Goal: Answer question/provide support: Answer question/provide support

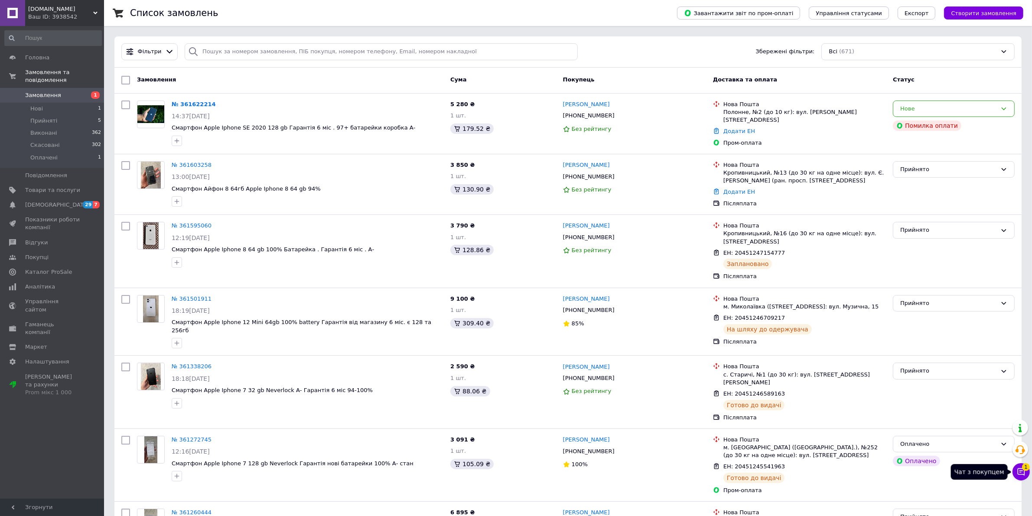
click at [1017, 471] on icon at bounding box center [1021, 472] width 9 height 9
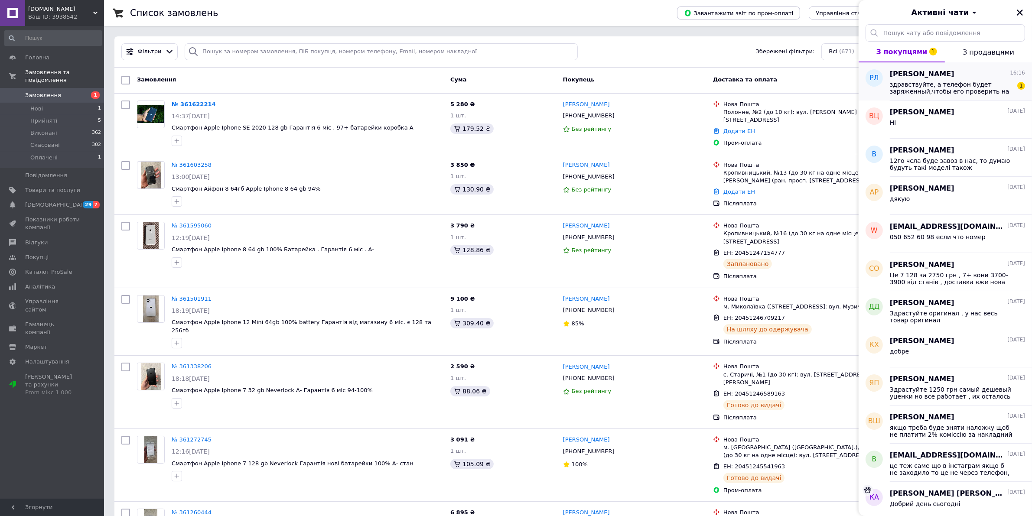
click at [972, 86] on span "здравствуйте, а телефон будет заряженный,чтобы его проверить на почте" at bounding box center [951, 88] width 123 height 14
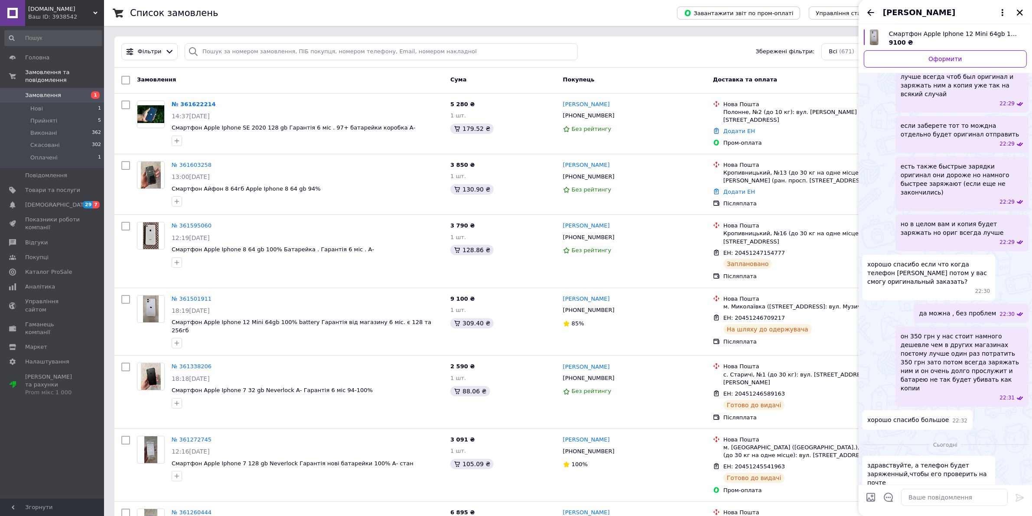
scroll to position [829, 0]
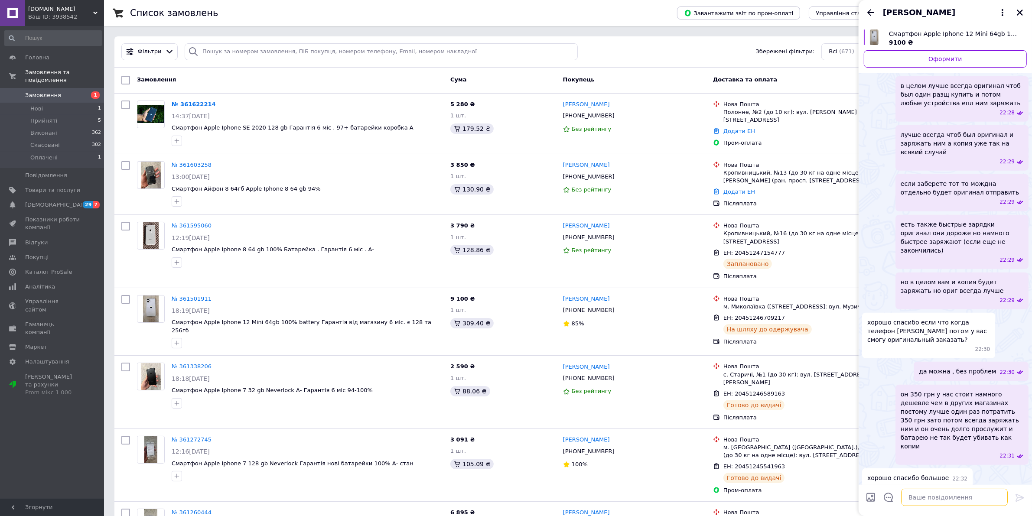
click at [928, 503] on textarea at bounding box center [955, 497] width 107 height 17
type textarea "Здравствуйте да заряженный"
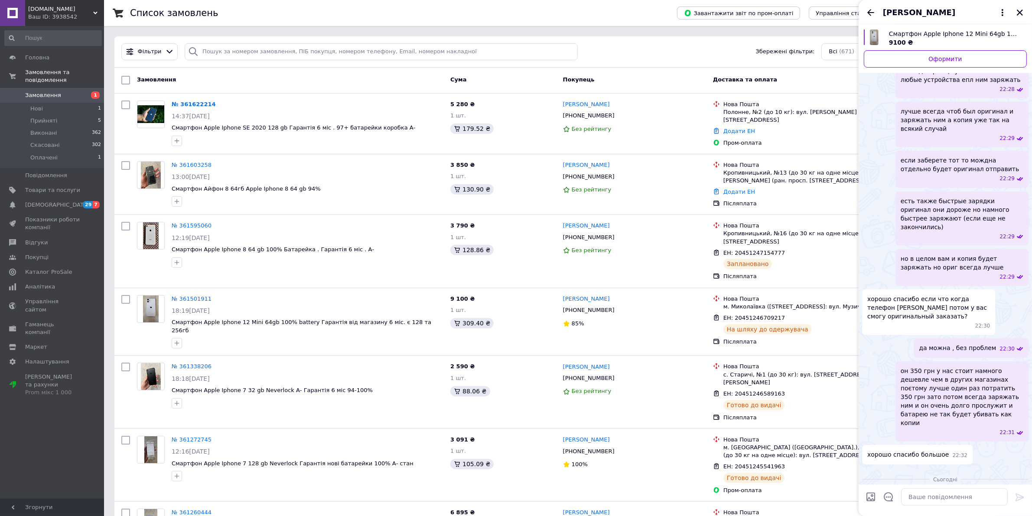
click at [709, 52] on div "Фільтри Збережені фільтри: Всі (671)" at bounding box center [568, 51] width 901 height 17
click at [1026, 11] on button "Закрити" at bounding box center [1020, 12] width 10 height 10
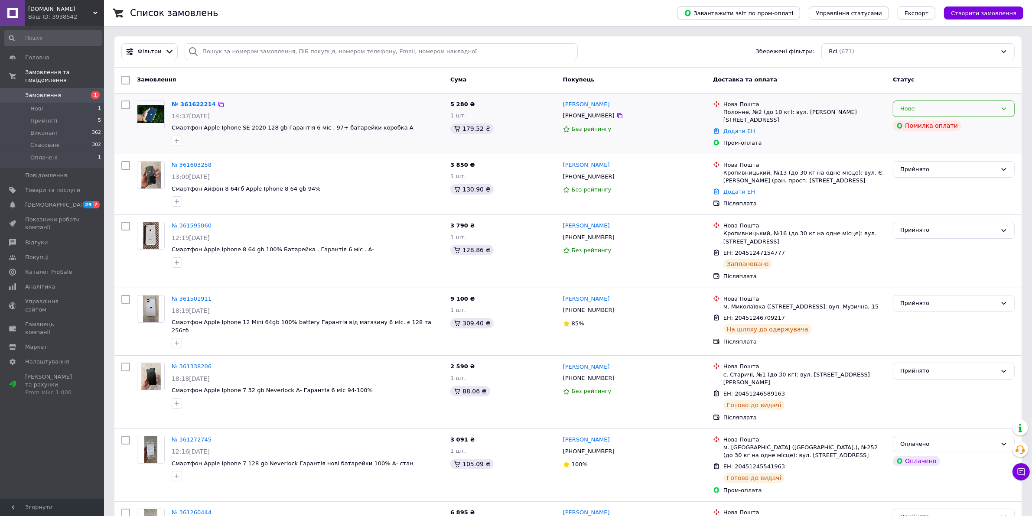
click at [931, 111] on div "Нове" at bounding box center [949, 109] width 97 height 9
click at [920, 159] on li "Скасовано" at bounding box center [954, 158] width 121 height 16
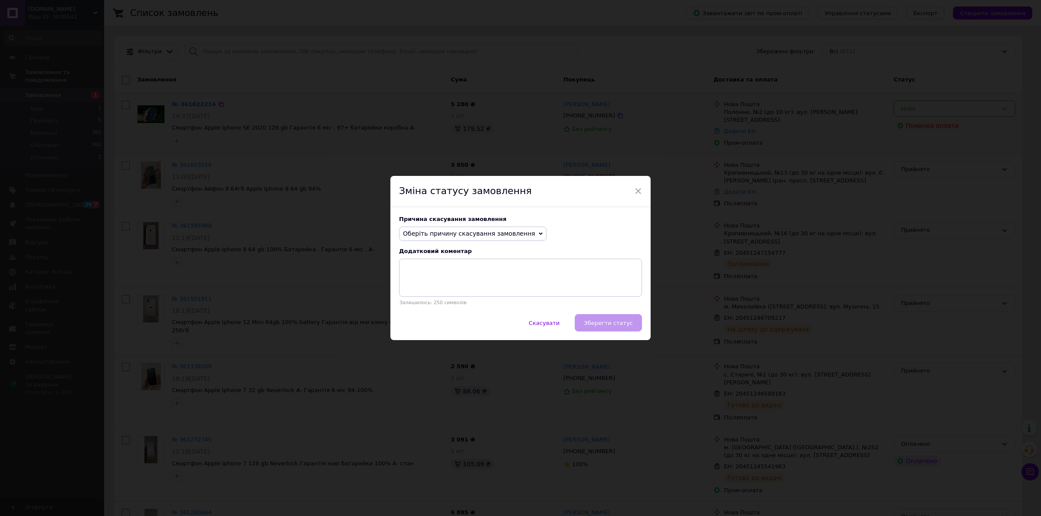
click at [439, 230] on span "Оберіть причину скасування замовлення" at bounding box center [472, 234] width 147 height 15
click at [454, 275] on li "Оплата не надійшла" at bounding box center [472, 275] width 147 height 12
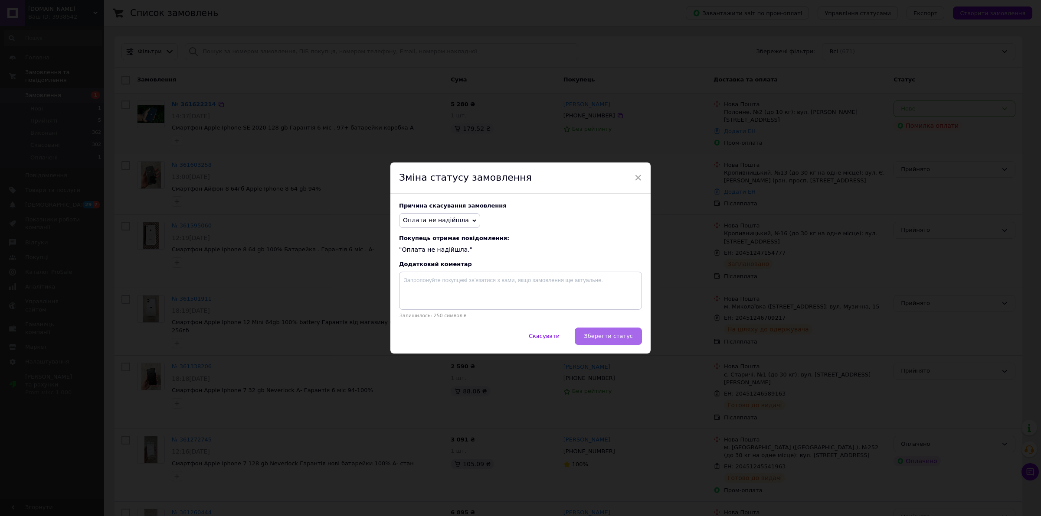
click at [614, 335] on span "Зберегти статус" at bounding box center [608, 336] width 49 height 7
